Goal: Ask a question

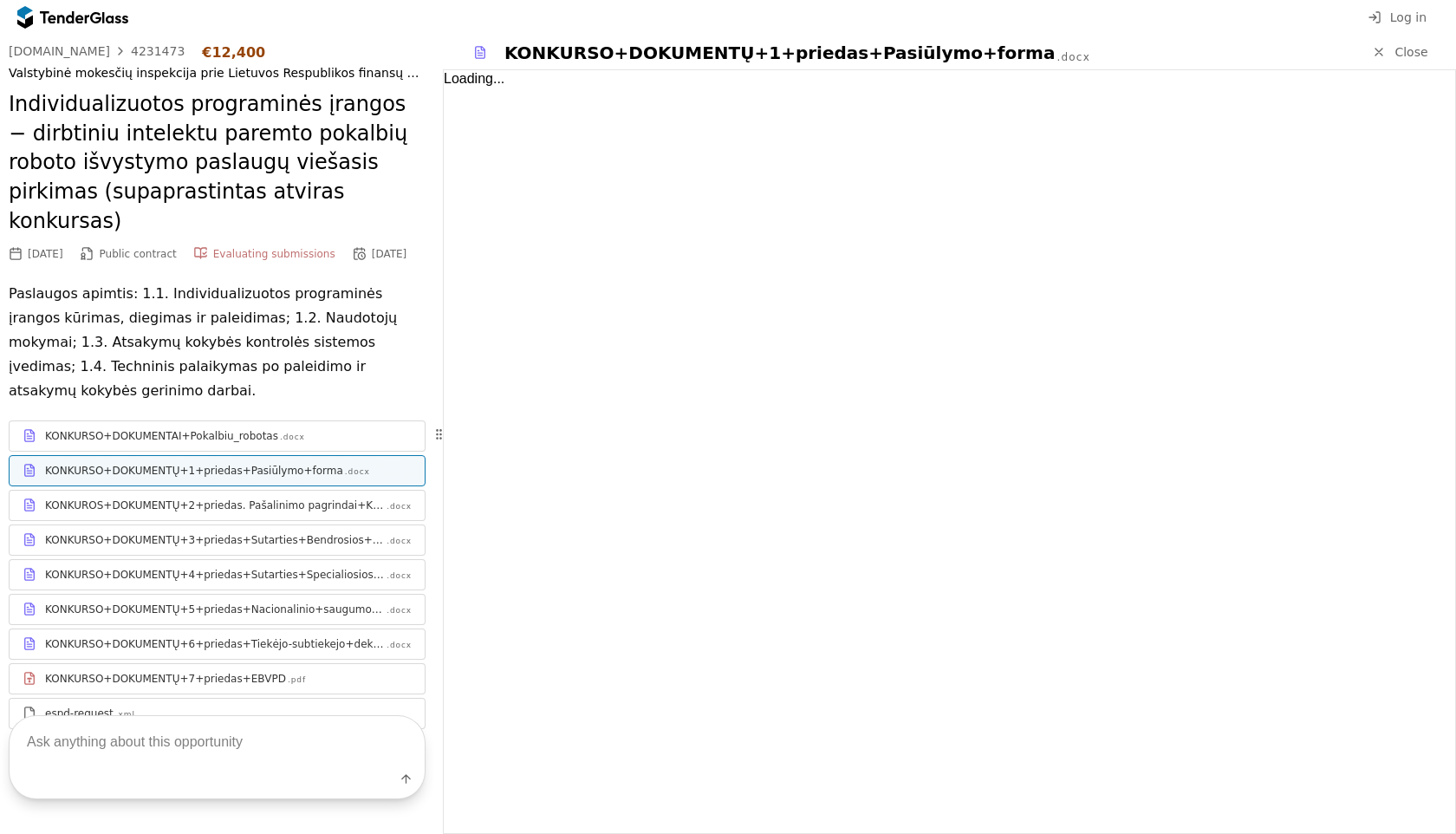
click at [1411, 13] on span "Log in" at bounding box center [1408, 17] width 37 height 14
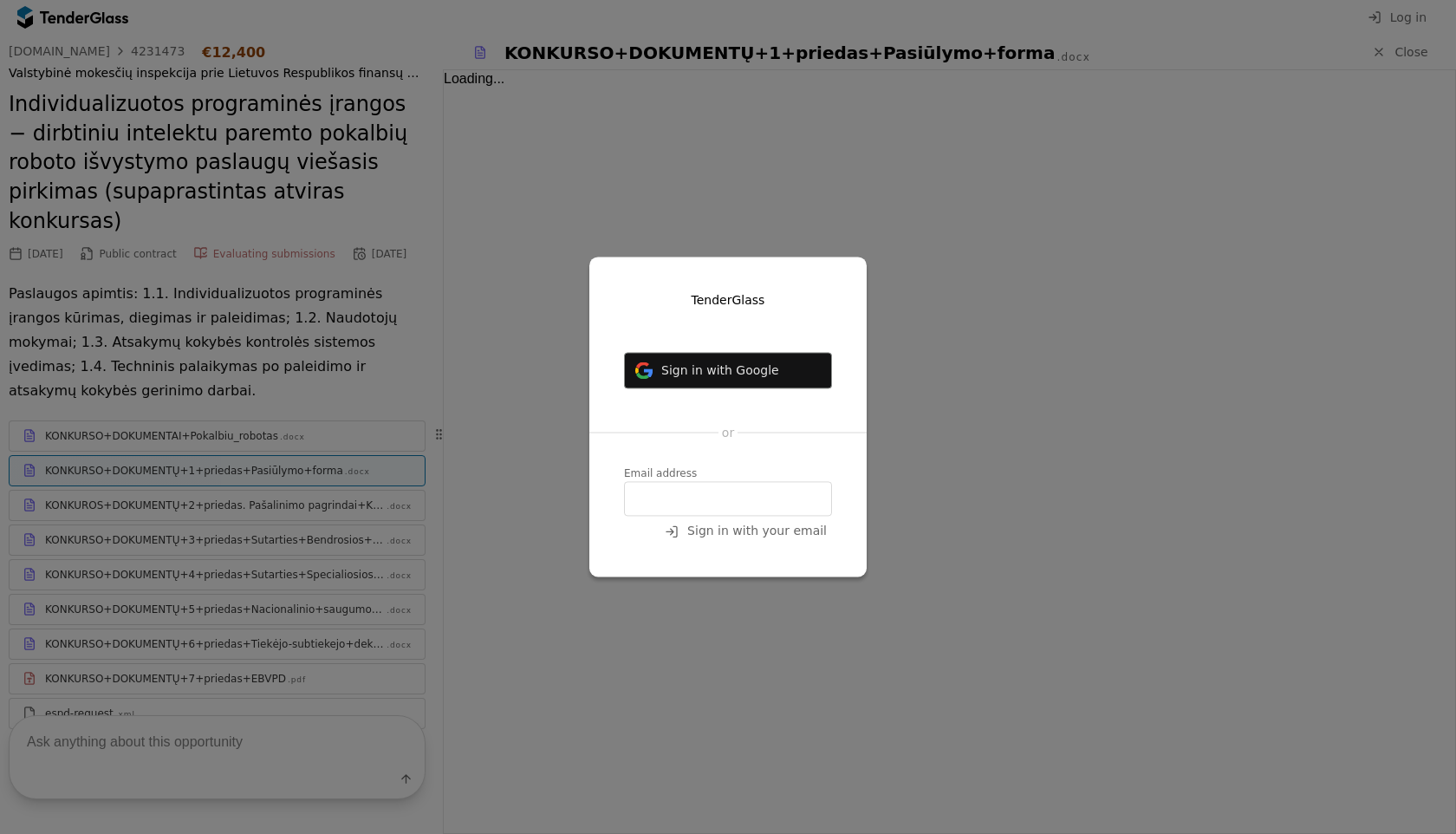
click at [759, 366] on span "Sign in with Google" at bounding box center [719, 370] width 118 height 14
click at [731, 384] on button "Sign in with Google" at bounding box center [728, 370] width 208 height 37
click at [731, 382] on button "Sign in with Google" at bounding box center [728, 370] width 208 height 37
click at [710, 484] on input "email" at bounding box center [728, 500] width 208 height 35
type input "arturas@wisemonks.com"
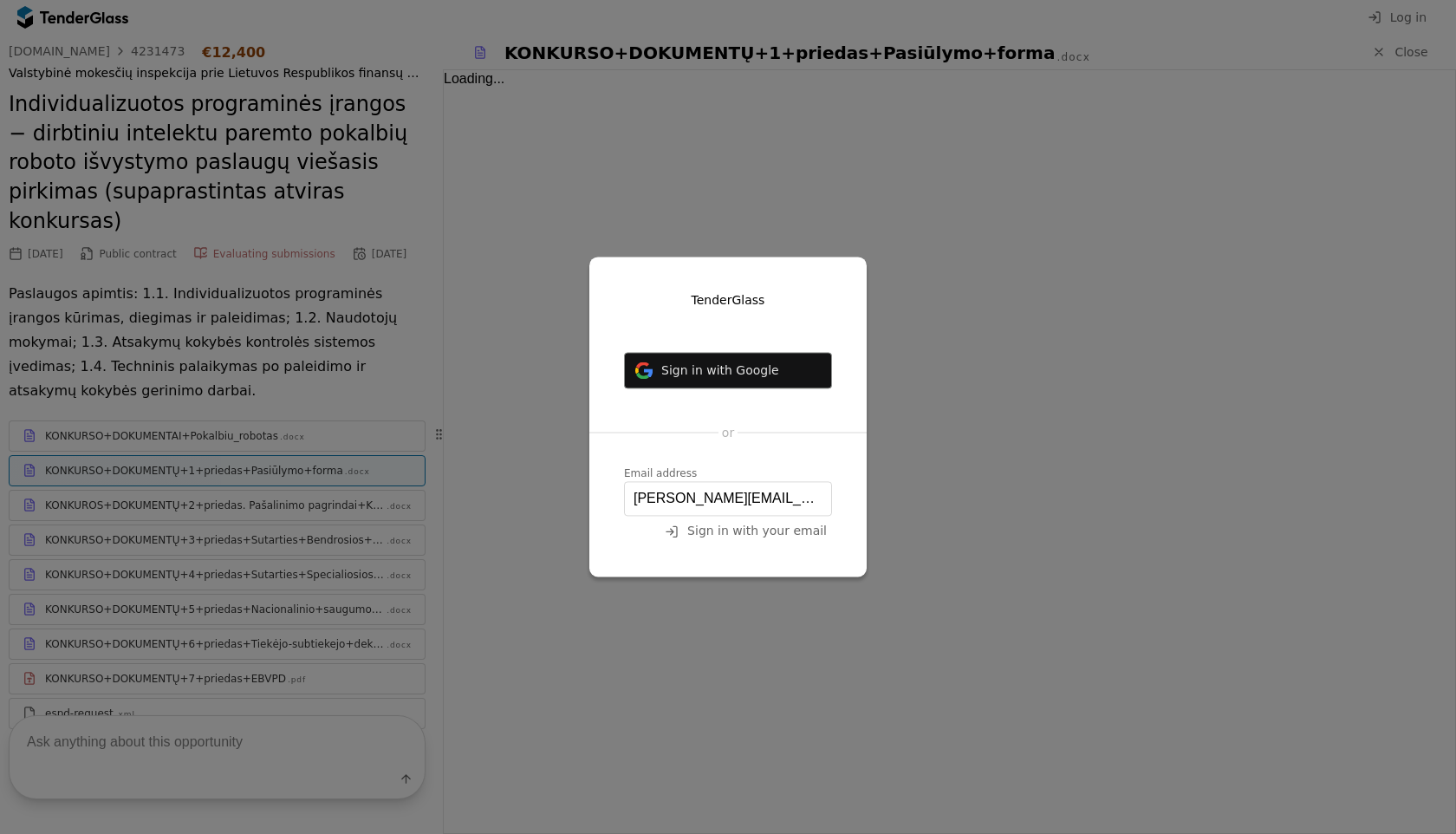
click at [727, 531] on span "Sign in with your email" at bounding box center [757, 532] width 140 height 14
click at [801, 501] on input "arturas@wisemonks.com" at bounding box center [728, 500] width 208 height 35
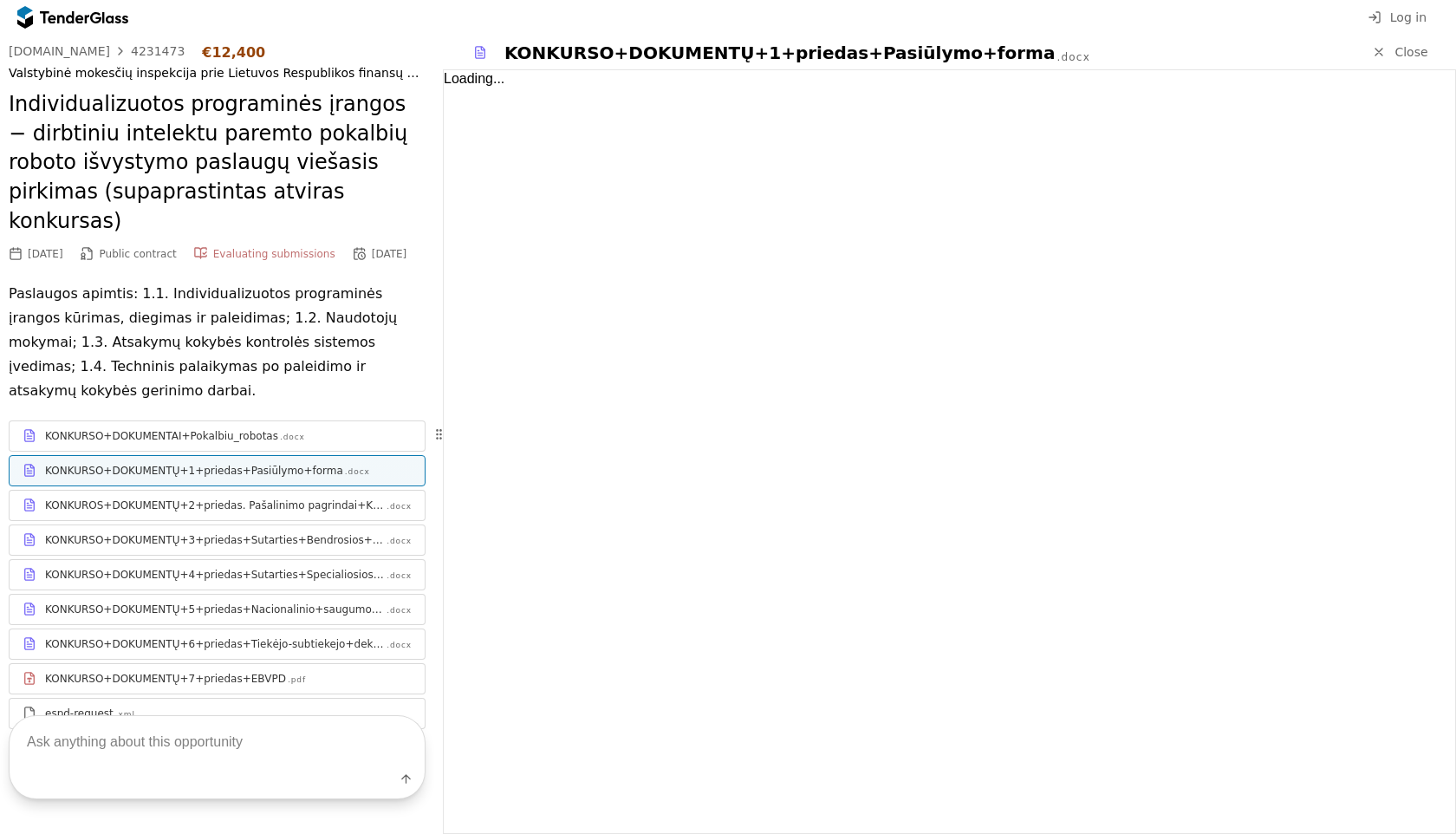
click at [1400, 54] on span "Close" at bounding box center [1411, 52] width 33 height 14
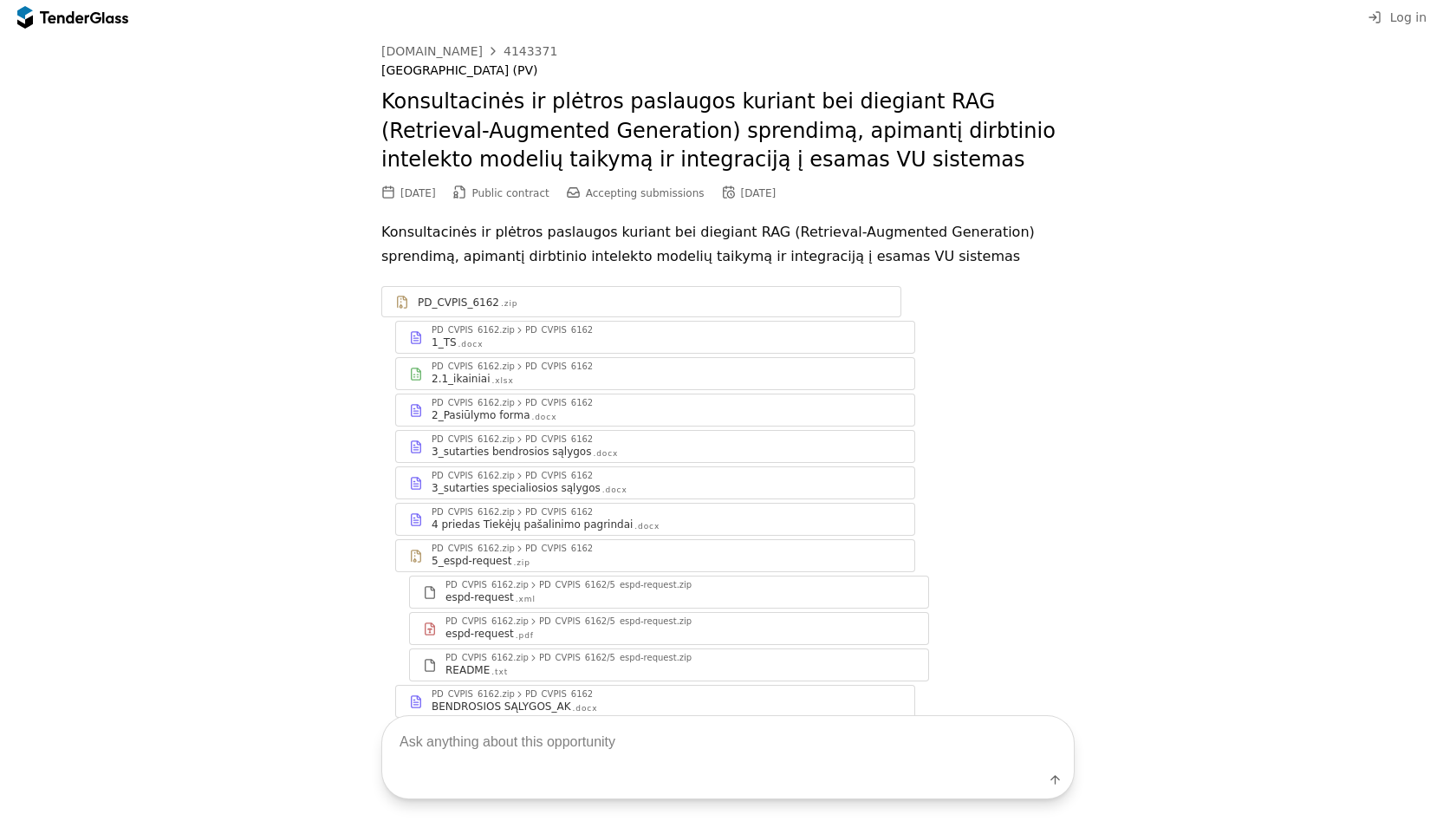
scroll to position [100, 0]
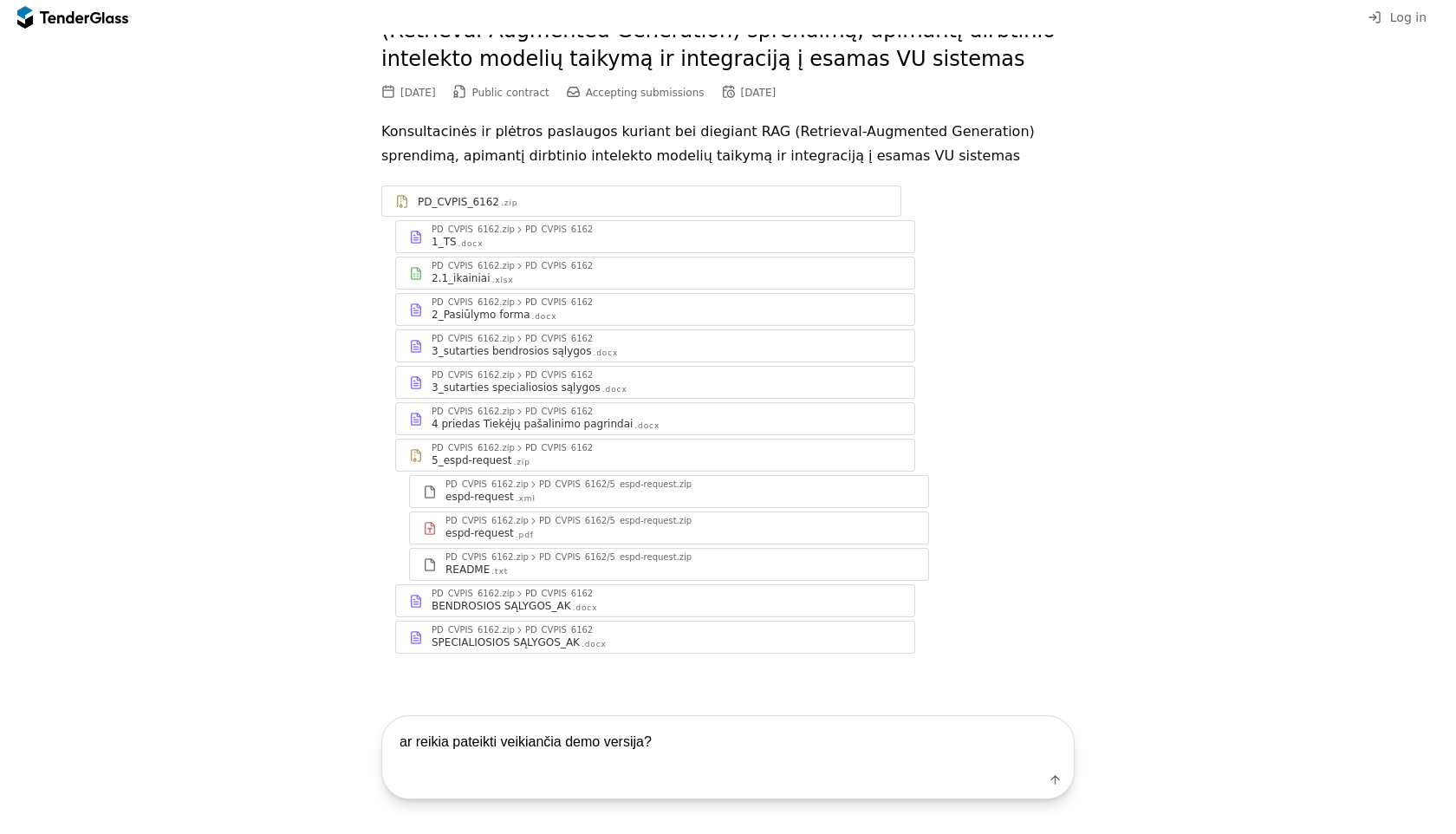
paste textarea "Veikiančią demo versiją su paaiškinimais;"
type textarea "ar reikia pateikti veikiančia demo versija?"
click at [1054, 779] on div "submit" at bounding box center [1054, 779] width 46 height 46
click at [899, 748] on textarea "ar reikia pateikti veikiančia demo versija?" at bounding box center [728, 741] width 691 height 52
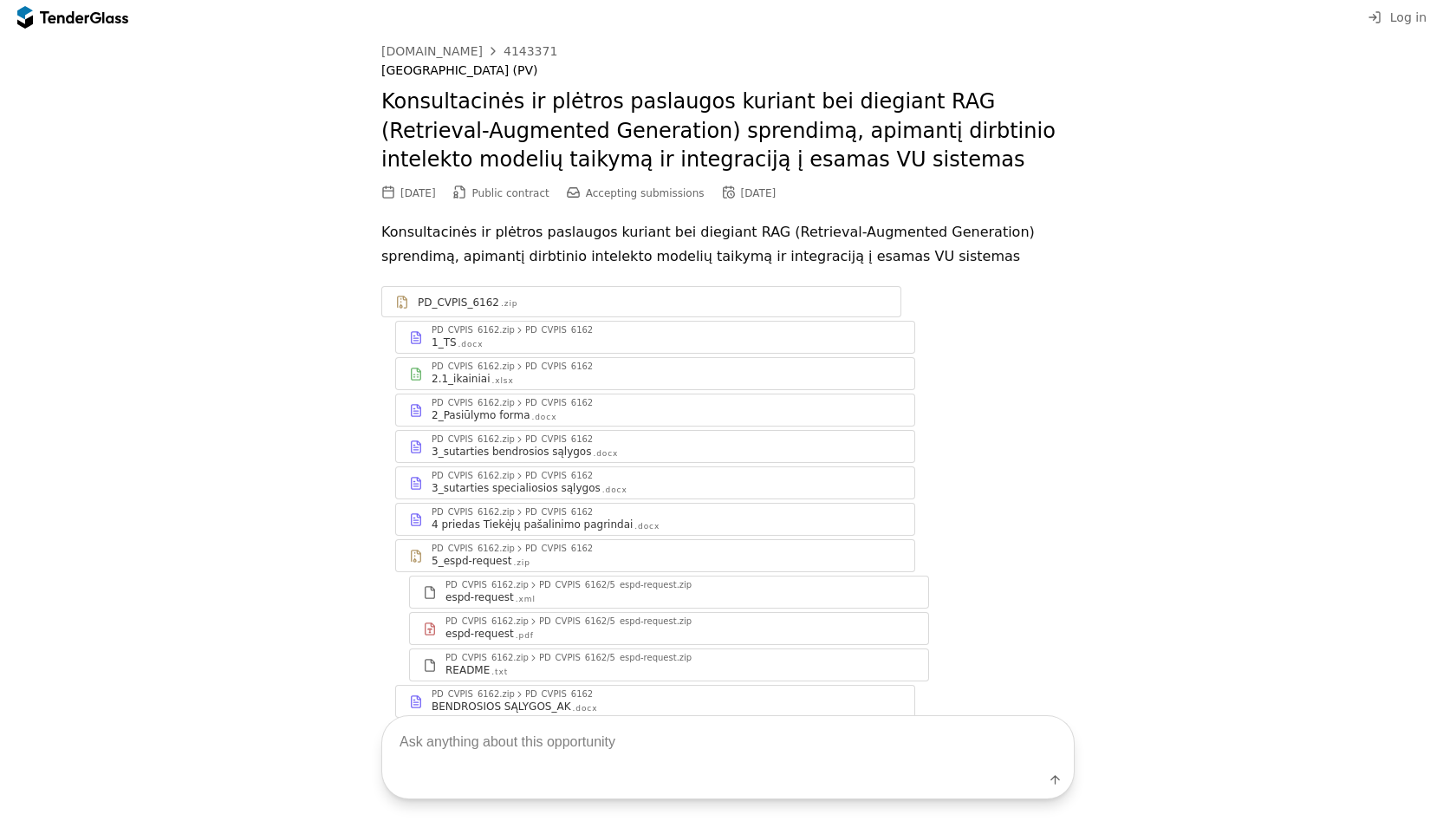
click at [1395, 25] on button "Log in" at bounding box center [1396, 17] width 69 height 22
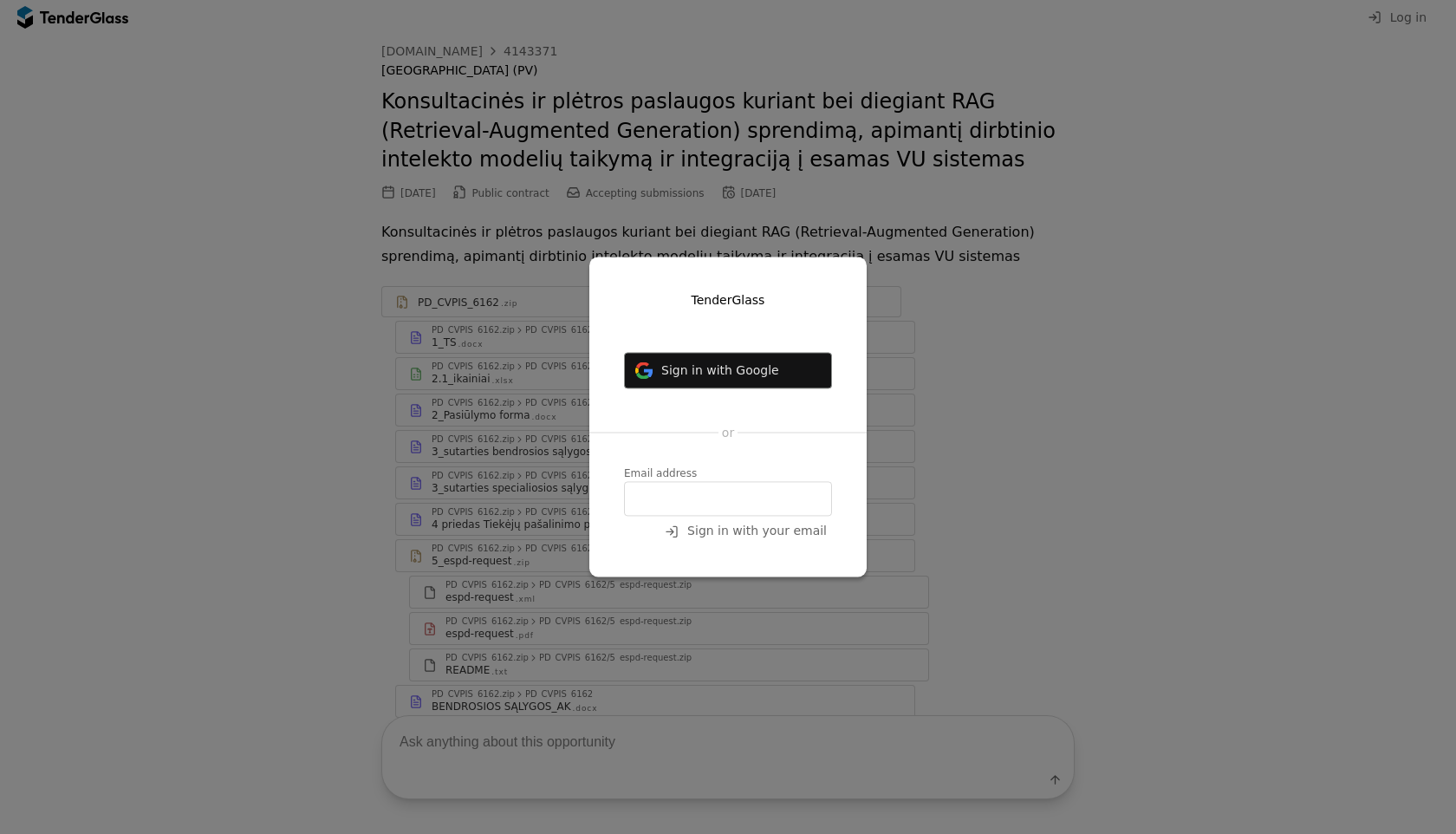
click at [778, 358] on button "Sign in with Google" at bounding box center [728, 370] width 208 height 37
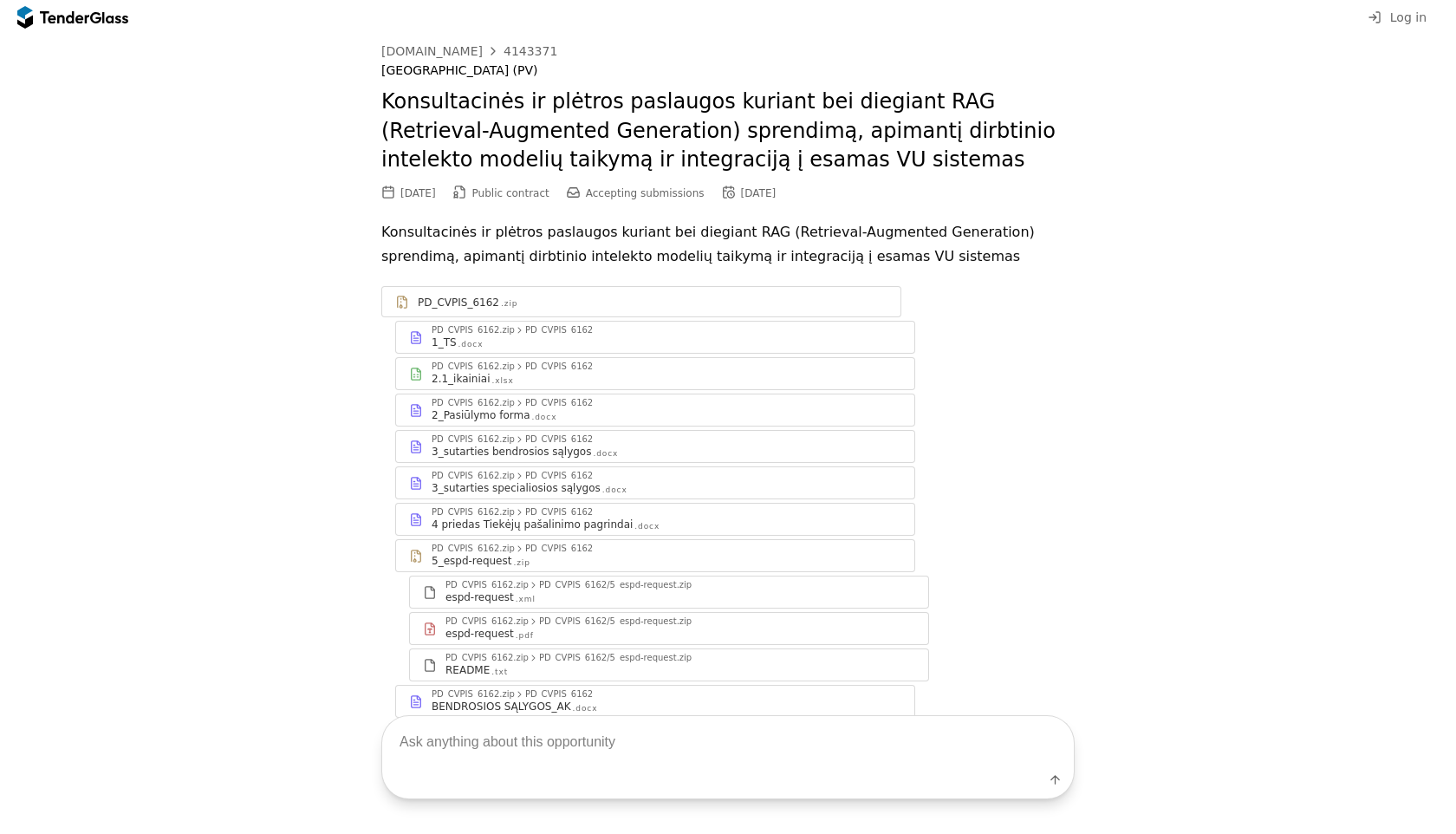
scroll to position [100, 0]
